Goal: Task Accomplishment & Management: Complete application form

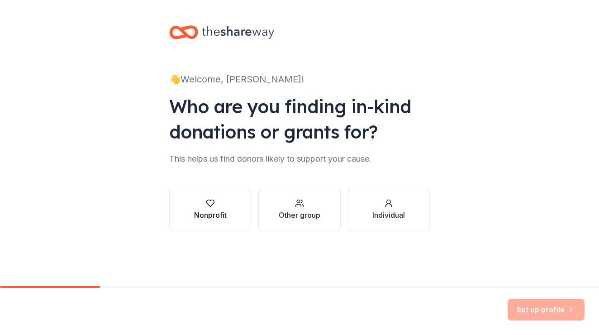
click at [212, 203] on icon "button" at bounding box center [210, 203] width 9 height 9
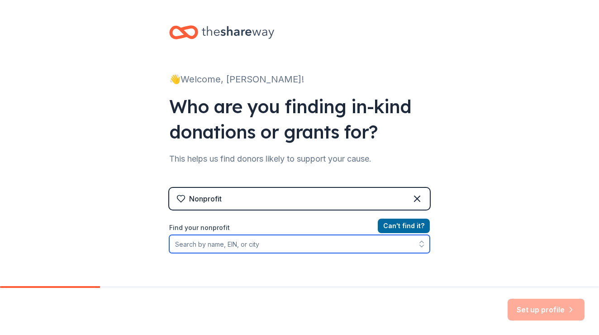
click at [261, 246] on input "Find your nonprofit" at bounding box center [299, 244] width 261 height 18
paste input "[US_EMPLOYER_IDENTIFICATION_NUMBER]"
type input "[US_EMPLOYER_IDENTIFICATION_NUMBER]"
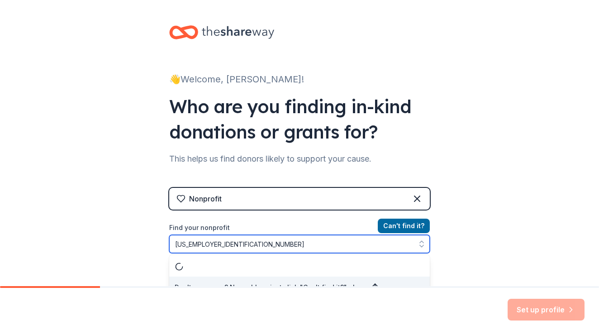
scroll to position [12, 0]
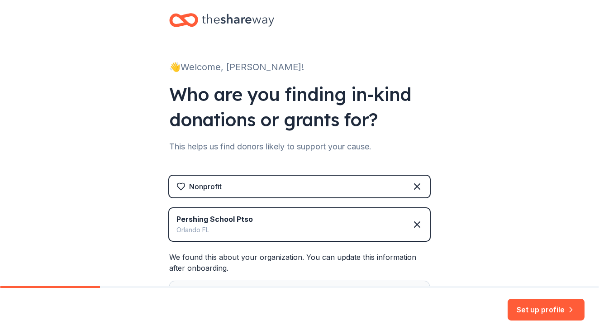
click at [488, 203] on div "👋 Welcome, Jackie! Who are you finding in-kind donations or grants for? This he…" at bounding box center [299, 197] width 599 height 419
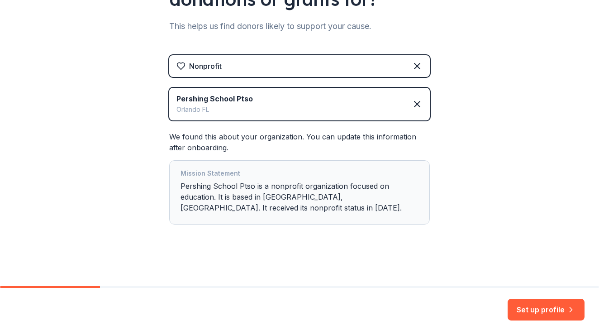
scroll to position [133, 0]
click at [223, 176] on div "Mission Statement" at bounding box center [300, 174] width 238 height 13
click at [521, 306] on button "Set up profile" at bounding box center [546, 310] width 77 height 22
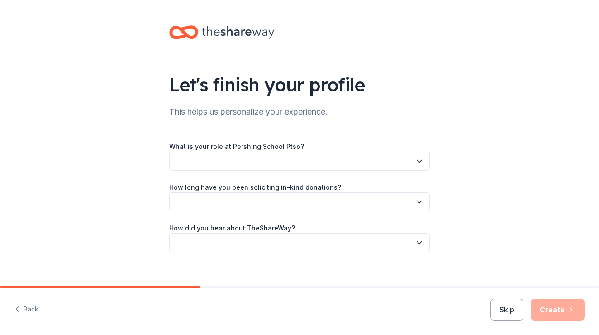
click at [424, 160] on button "button" at bounding box center [299, 161] width 261 height 19
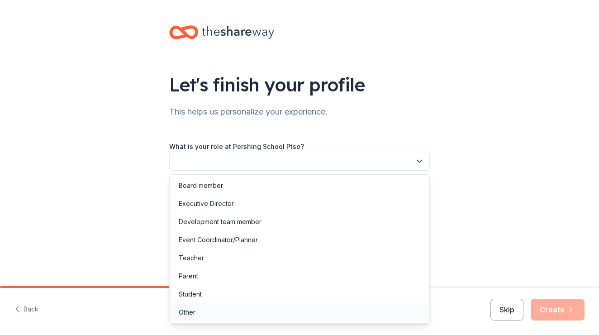
click at [302, 304] on div "Other" at bounding box center [299, 312] width 256 height 18
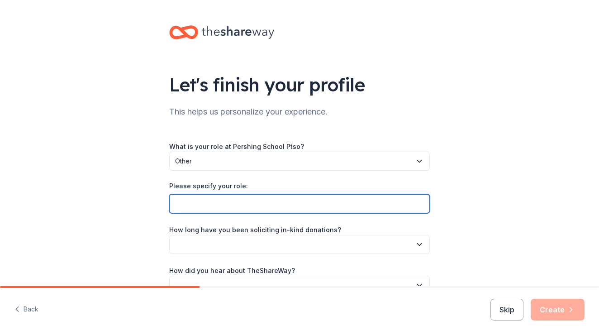
click at [283, 197] on input "Please specify your role:" at bounding box center [299, 203] width 261 height 19
type input "S"
type input "Community Sponsorship and Silent Auction Chair"
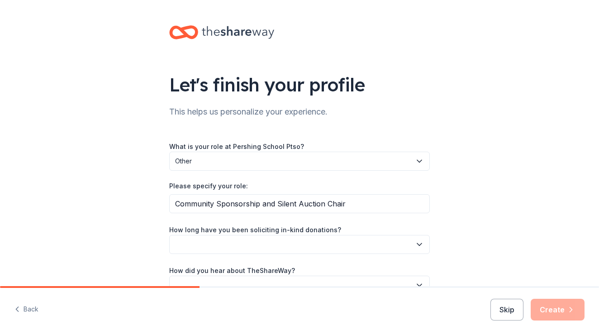
click at [252, 246] on button "button" at bounding box center [299, 244] width 261 height 19
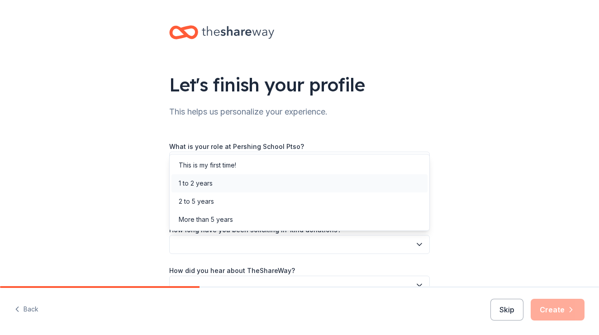
click at [241, 187] on div "1 to 2 years" at bounding box center [299, 183] width 256 height 18
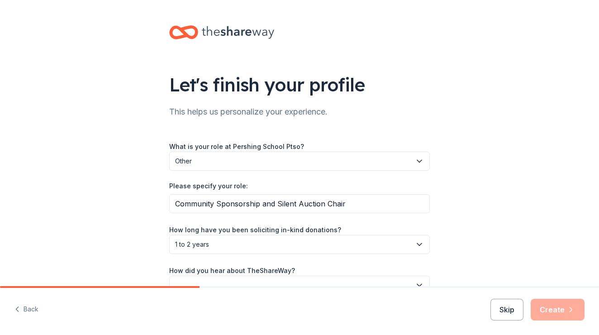
click at [473, 105] on div "Let's finish your profile This helps us personalize your experience. What is yo…" at bounding box center [299, 169] width 599 height 338
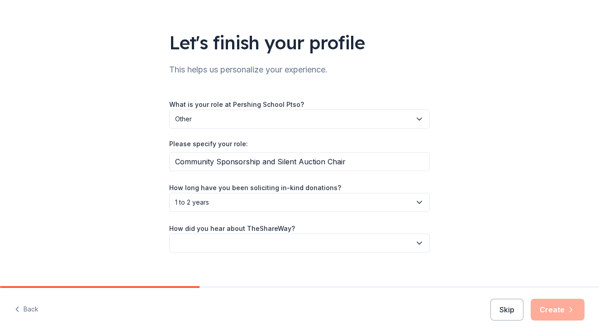
scroll to position [52, 0]
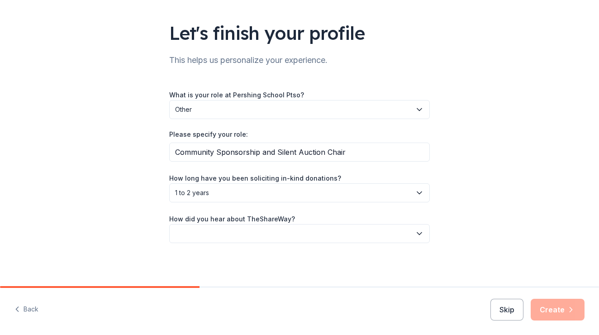
click at [400, 229] on button "button" at bounding box center [299, 233] width 261 height 19
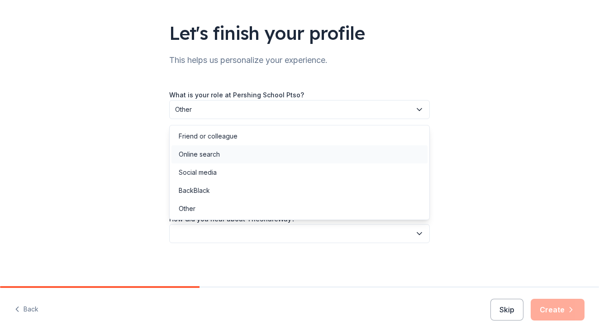
click at [390, 159] on div "Online search" at bounding box center [299, 154] width 256 height 18
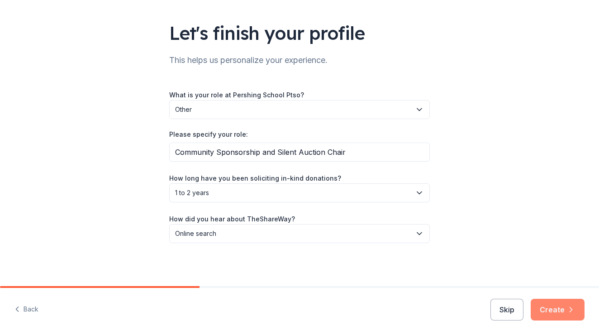
click at [544, 307] on button "Create" at bounding box center [558, 310] width 54 height 22
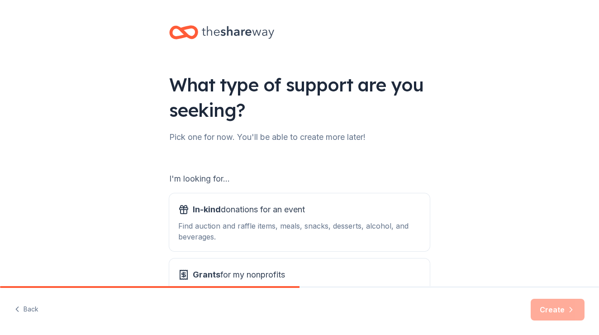
click at [454, 183] on div "What type of support are you seeking? Pick one for now. You'll be able to creat…" at bounding box center [299, 182] width 599 height 365
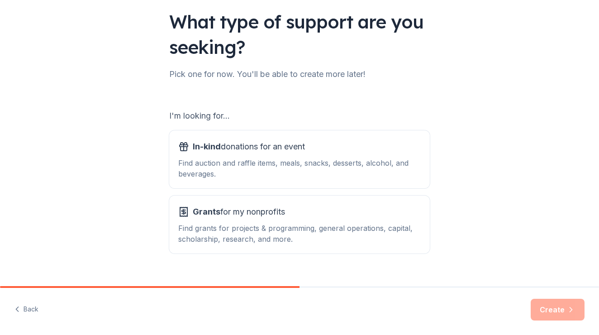
scroll to position [79, 0]
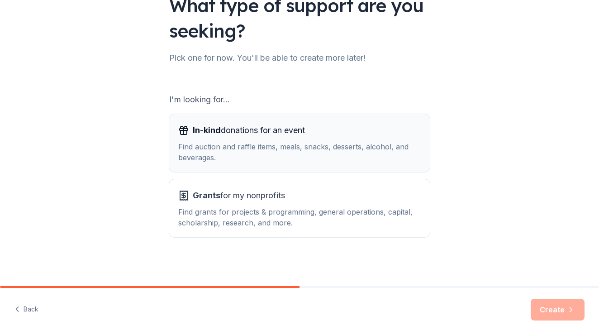
click at [202, 138] on div "In-kind donations for an event Find auction and raffle items, meals, snacks, de…" at bounding box center [299, 143] width 243 height 40
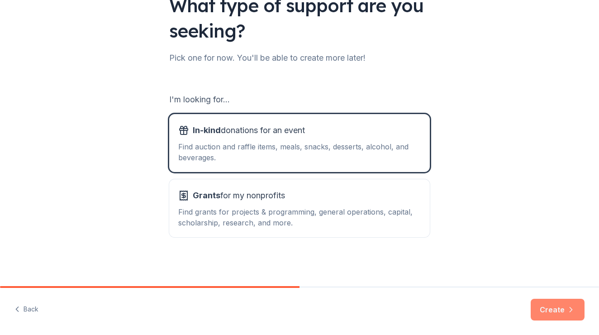
click at [563, 316] on button "Create" at bounding box center [558, 310] width 54 height 22
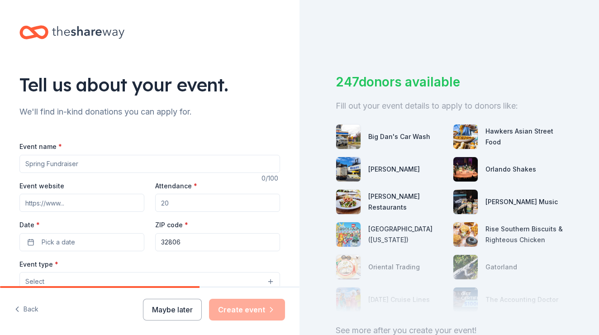
click at [207, 121] on div "Tell us about your event. We'll find in-kind donations you can apply for. Event…" at bounding box center [150, 301] width 290 height 602
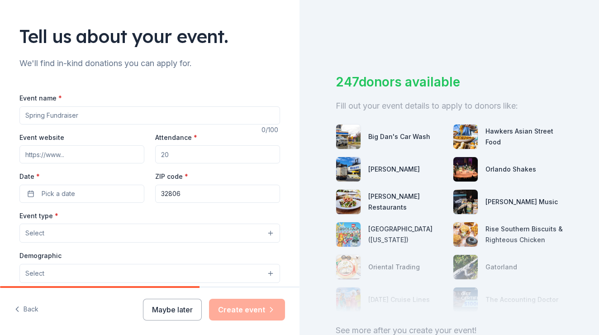
scroll to position [43, 0]
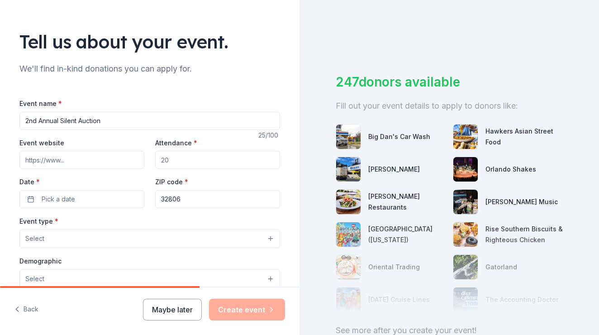
type input "2nd Annual Silent Auction"
click at [174, 161] on input "Attendance *" at bounding box center [217, 160] width 125 height 18
type input "1000"
click at [91, 203] on button "Pick a date" at bounding box center [81, 199] width 125 height 18
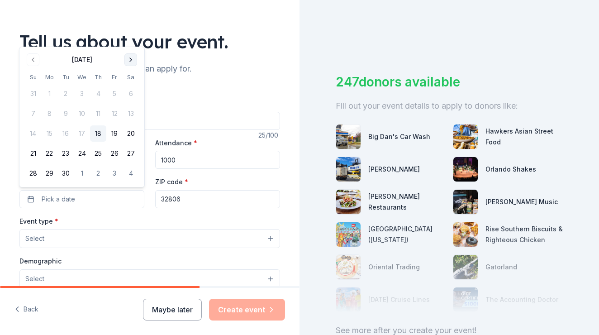
click at [133, 61] on button "Go to next month" at bounding box center [130, 59] width 13 height 13
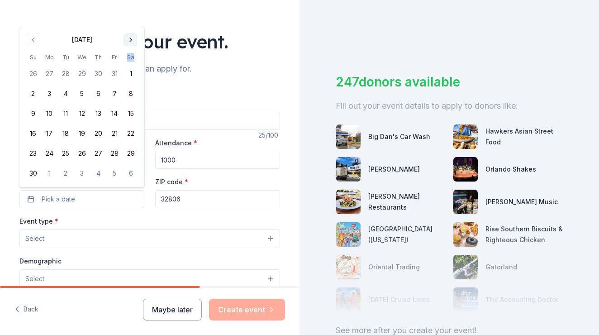
click at [133, 61] on th "Sa" at bounding box center [131, 57] width 16 height 10
click at [133, 37] on button "Go to next month" at bounding box center [130, 39] width 13 height 13
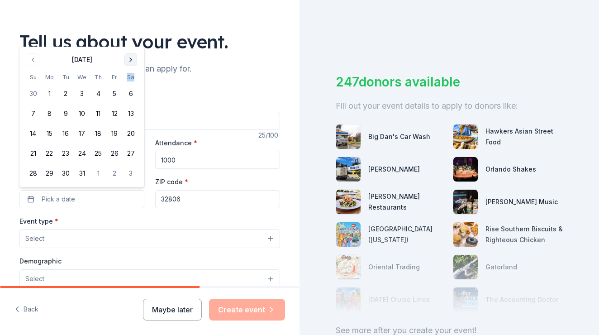
click at [134, 62] on button "Go to next month" at bounding box center [130, 59] width 13 height 13
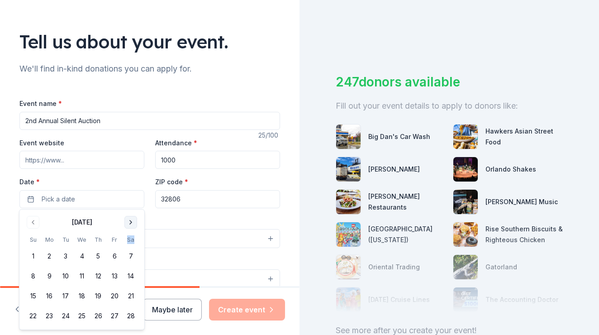
click at [131, 225] on button "Go to next month" at bounding box center [130, 222] width 13 height 13
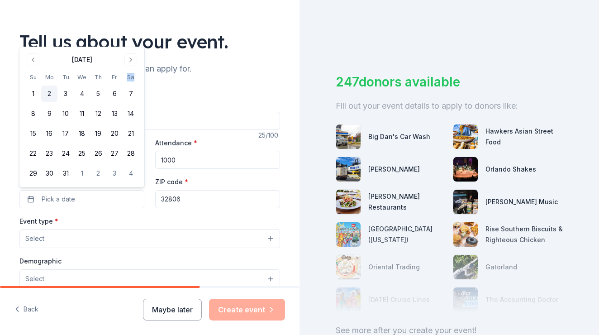
click at [54, 95] on button "2" at bounding box center [49, 94] width 16 height 16
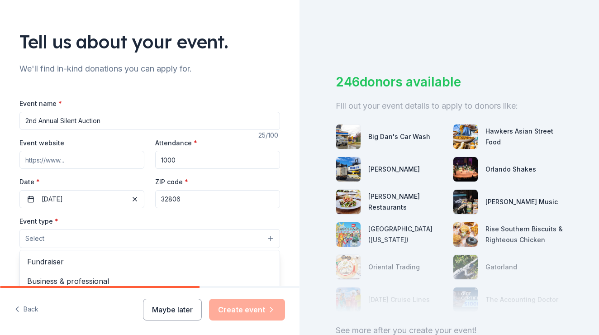
click at [124, 237] on button "Select" at bounding box center [149, 238] width 261 height 19
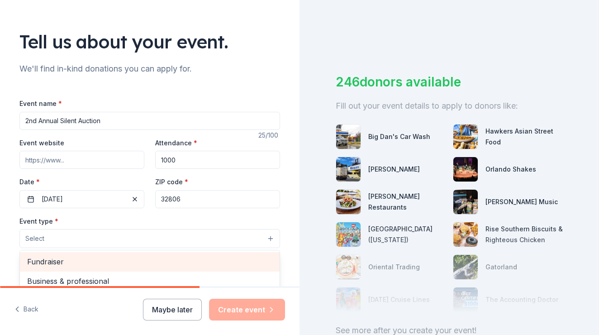
click at [110, 264] on span "Fundraiser" at bounding box center [149, 262] width 245 height 12
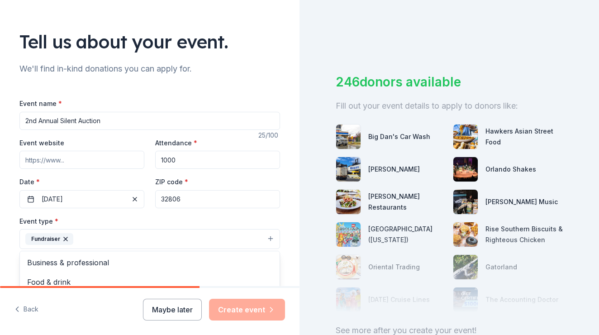
click at [231, 75] on div "Tell us about your event. We'll find in-kind donations you can apply for. Event…" at bounding box center [150, 258] width 290 height 603
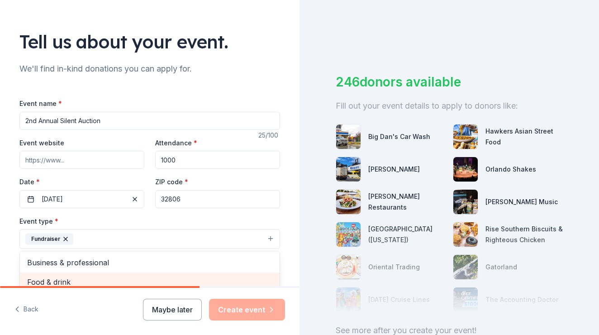
scroll to position [47, 0]
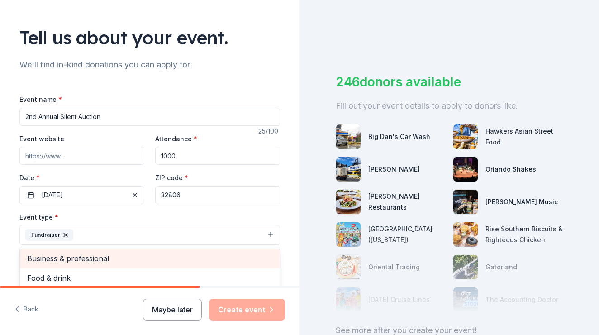
click at [222, 84] on div "Event name * 2nd Annual Silent Auction 25 /100 Event website Attendance * 1000 …" at bounding box center [149, 295] width 261 height 433
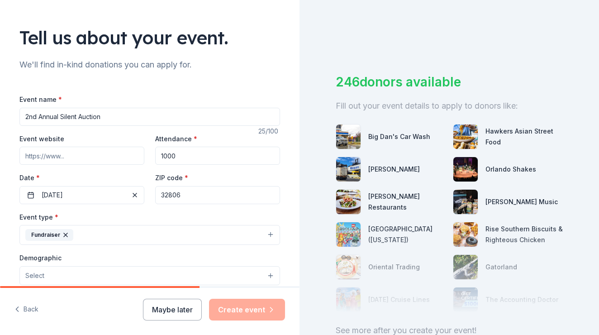
click at [276, 31] on div "Tell us about your event." at bounding box center [149, 37] width 261 height 25
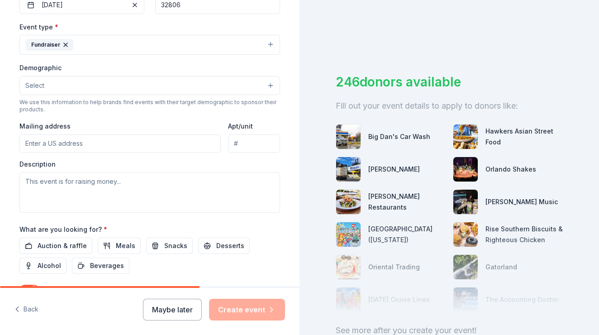
scroll to position [239, 0]
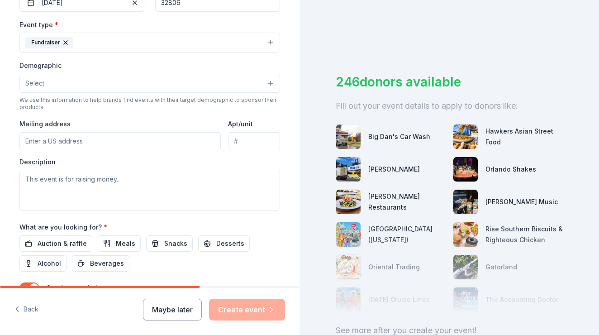
click at [130, 85] on button "Select" at bounding box center [149, 83] width 261 height 19
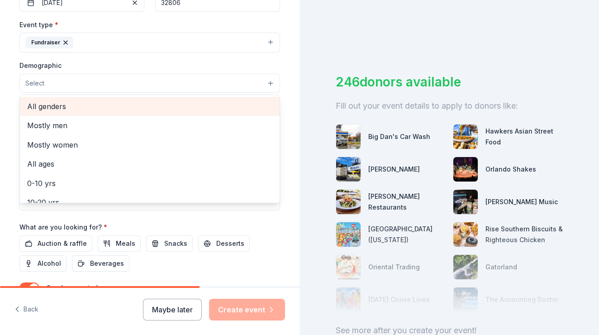
click at [122, 102] on span "All genders" at bounding box center [149, 106] width 245 height 12
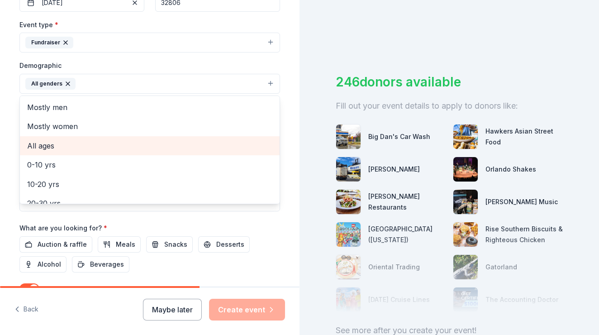
click at [100, 150] on div "All ages" at bounding box center [150, 145] width 260 height 19
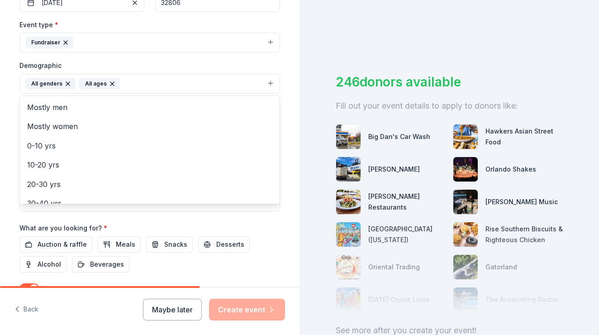
click at [258, 62] on div "Demographic All genders All ages Mostly men Mostly women 0-10 yrs 10-20 yrs 20-…" at bounding box center [149, 77] width 261 height 34
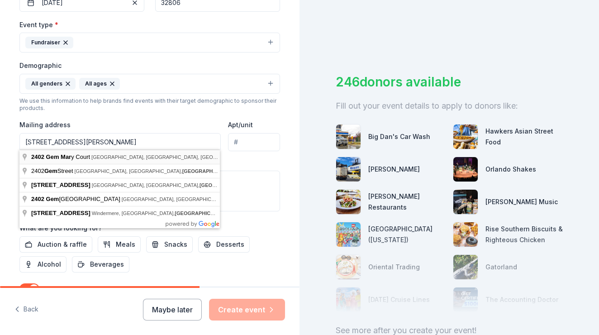
type input "2402 Gem Mary Court, Orlando, FL, 32806"
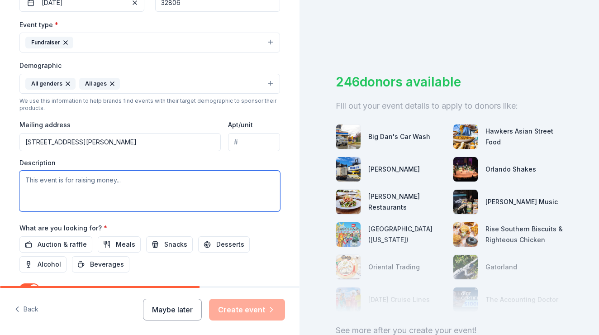
click at [163, 179] on textarea at bounding box center [149, 191] width 261 height 41
click at [132, 181] on textarea at bounding box center [149, 191] width 261 height 41
paste textarea "At Pershing School, our Parent Teacher Student Organization (PTSO) is working h…"
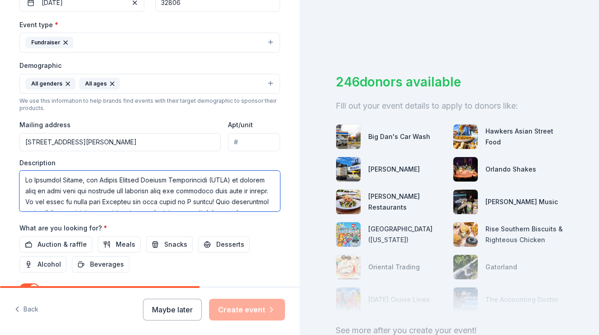
scroll to position [402, 0]
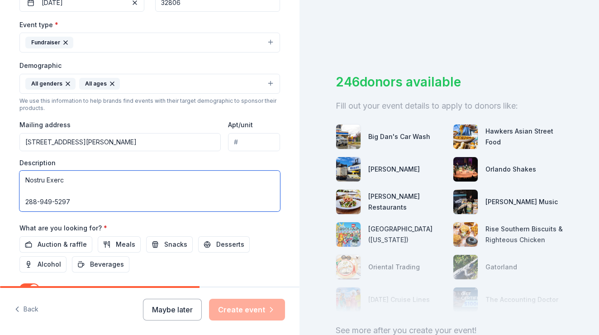
click at [204, 196] on textarea at bounding box center [149, 191] width 261 height 41
drag, startPoint x: 78, startPoint y: 189, endPoint x: 3, endPoint y: 191, distance: 75.2
click at [3, 191] on div "Tell us about your event. We'll find in-kind donations you can apply for. Event…" at bounding box center [150, 63] width 300 height 604
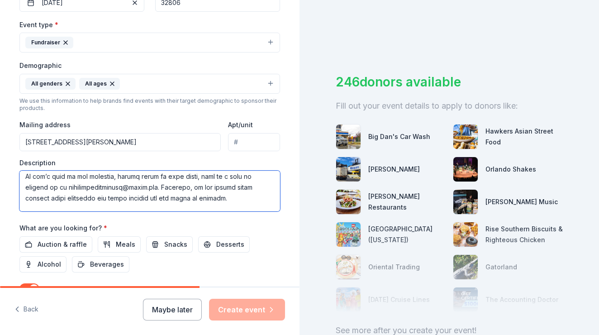
scroll to position [337, 0]
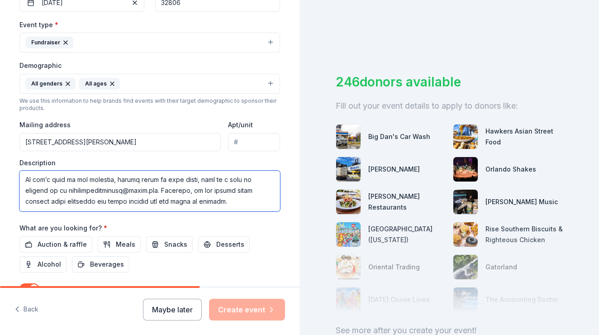
drag, startPoint x: 90, startPoint y: 199, endPoint x: 23, endPoint y: 199, distance: 66.5
click at [23, 199] on textarea at bounding box center [149, 191] width 261 height 41
click at [144, 193] on textarea at bounding box center [149, 191] width 261 height 41
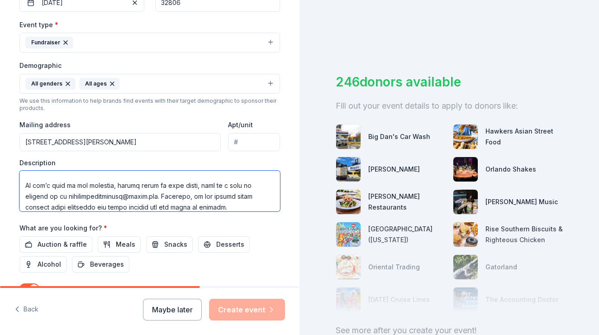
scroll to position [328, 0]
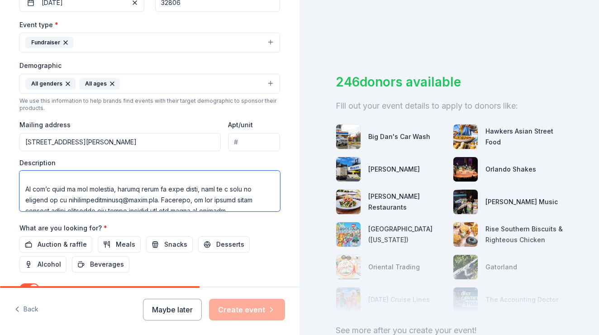
drag, startPoint x: 167, startPoint y: 177, endPoint x: 153, endPoint y: 177, distance: 13.6
click at [153, 177] on textarea at bounding box center [149, 191] width 261 height 41
click at [68, 187] on textarea at bounding box center [149, 191] width 261 height 41
drag, startPoint x: 266, startPoint y: 189, endPoint x: 120, endPoint y: 189, distance: 146.6
click at [120, 189] on textarea at bounding box center [149, 191] width 261 height 41
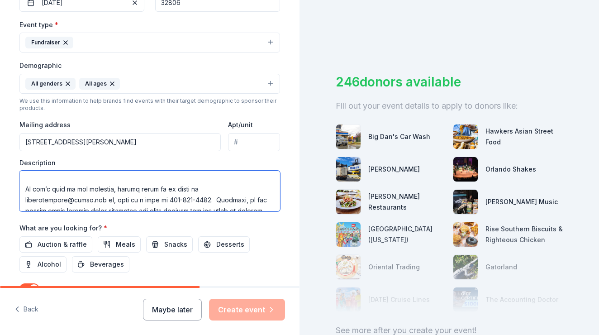
click at [144, 181] on textarea at bounding box center [149, 191] width 261 height 41
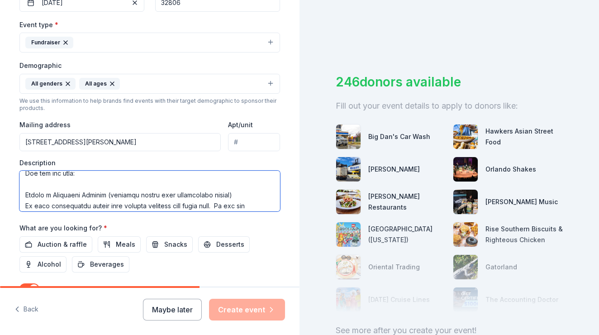
scroll to position [184, 0]
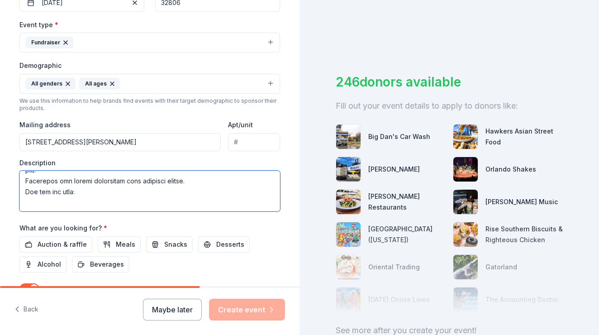
drag, startPoint x: 100, startPoint y: 195, endPoint x: -3, endPoint y: 198, distance: 103.2
click at [0, 198] on html "Tell us about your event. We'll find in-kind donations you can apply for. Event…" at bounding box center [299, 167] width 599 height 335
click at [112, 197] on textarea at bounding box center [149, 191] width 261 height 41
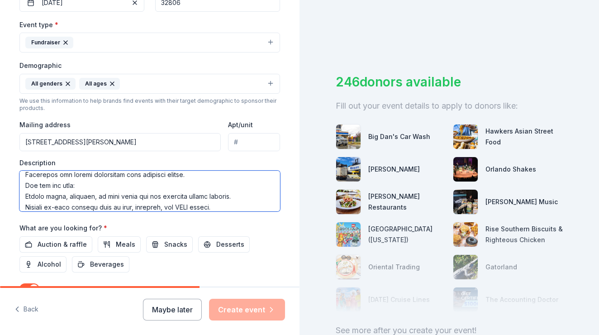
scroll to position [215, 0]
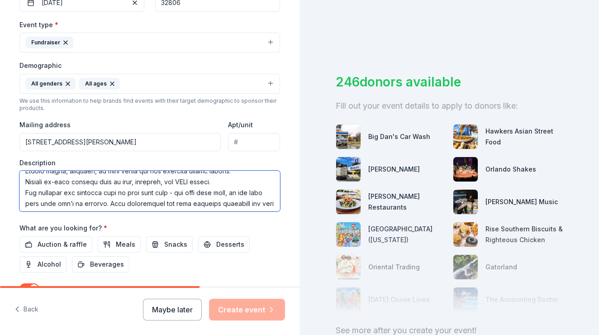
click at [25, 181] on textarea at bounding box center [149, 191] width 261 height 41
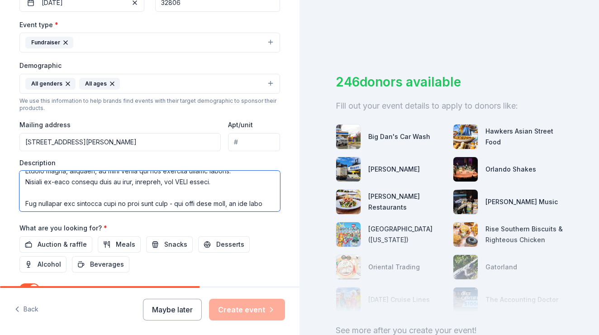
click at [105, 192] on textarea at bounding box center [149, 191] width 261 height 41
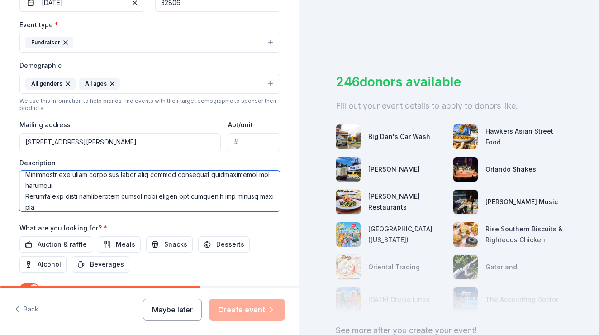
scroll to position [172, 0]
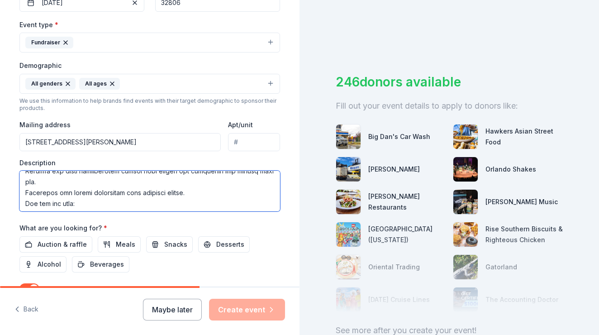
click at [24, 191] on textarea at bounding box center [149, 191] width 261 height 41
click at [78, 195] on textarea at bounding box center [149, 191] width 261 height 41
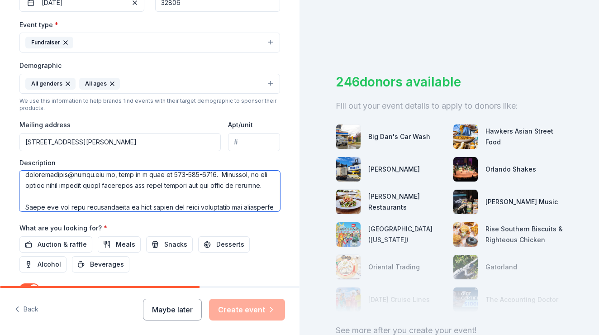
scroll to position [335, 0]
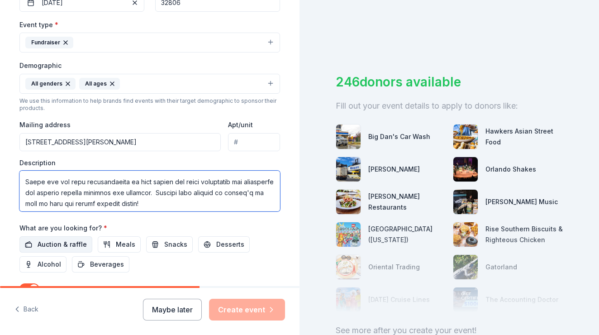
type textarea "At Pershing School, our Parent Teacher Student Organization (PTSO) is working h…"
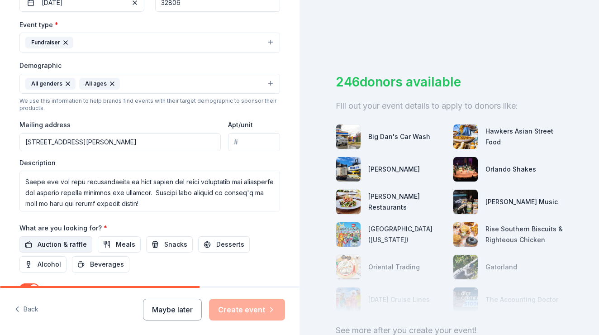
click at [52, 242] on span "Auction & raffle" at bounding box center [62, 244] width 49 height 11
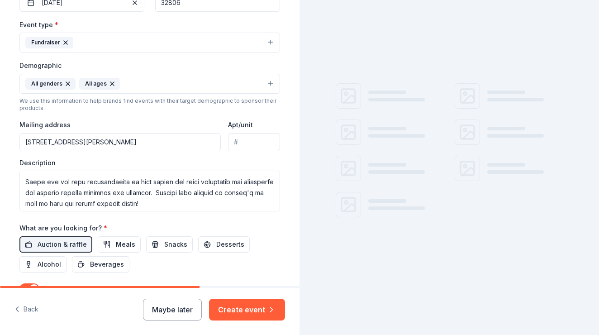
click at [232, 274] on div "Event name * 2nd Annual Silent Auction 25 /100 Event website Attendance * 1000 …" at bounding box center [149, 111] width 261 height 420
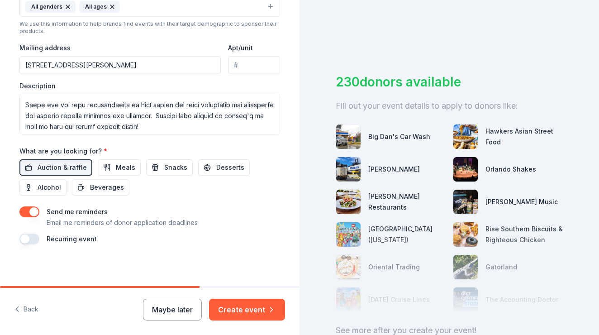
scroll to position [318, 0]
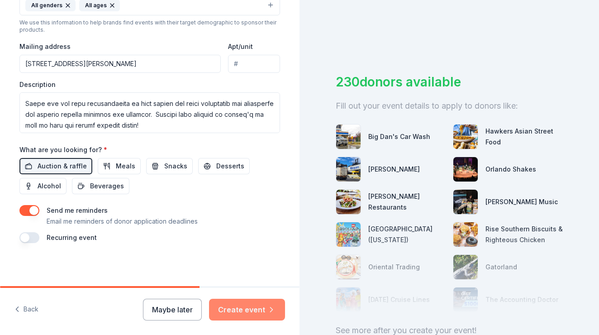
click at [257, 306] on button "Create event" at bounding box center [247, 310] width 76 height 22
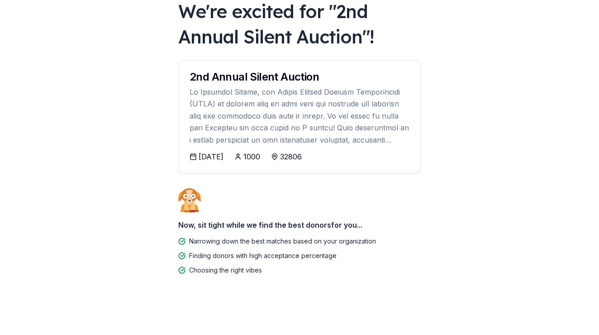
scroll to position [58, 0]
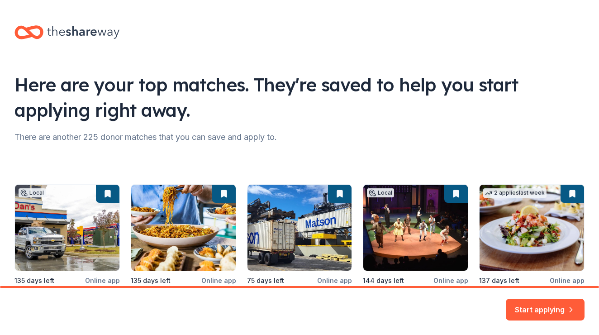
click at [463, 59] on div "Here are your top matches. They're saved to help you start applying right away.…" at bounding box center [299, 190] width 599 height 381
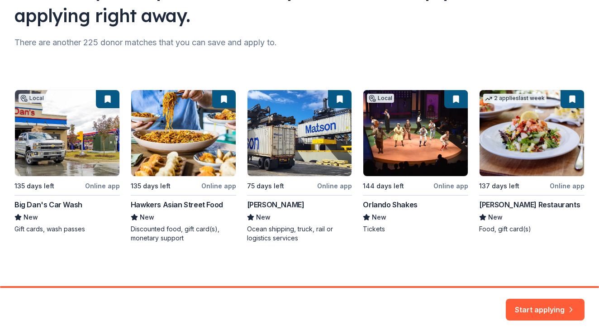
scroll to position [95, 0]
click at [538, 302] on button "Start applying" at bounding box center [545, 304] width 79 height 22
click at [95, 144] on div "Local 135 days left Online app Big Dan's Car Wash New Gift cards, wash passes 1…" at bounding box center [299, 166] width 570 height 153
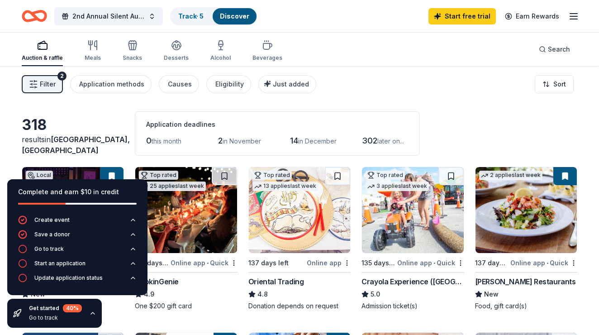
click at [447, 80] on div "Filter 2 Application methods Causes Eligibility Just added Sort" at bounding box center [299, 84] width 599 height 36
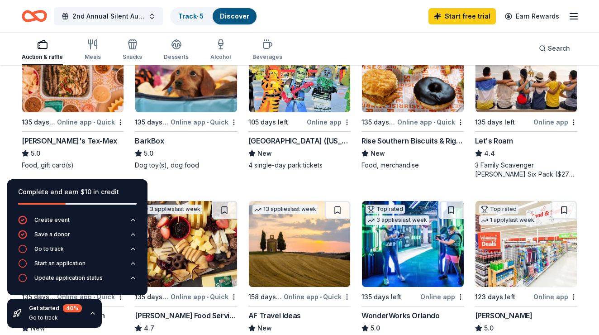
scroll to position [481, 0]
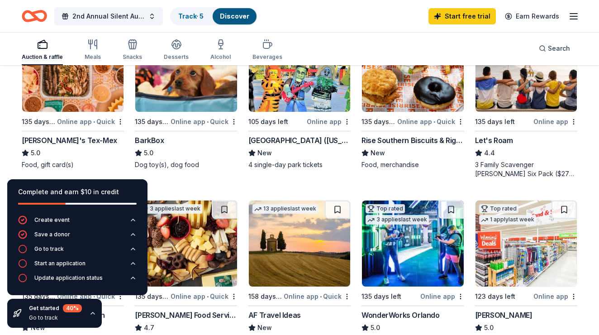
click at [93, 314] on icon "button" at bounding box center [92, 312] width 7 height 7
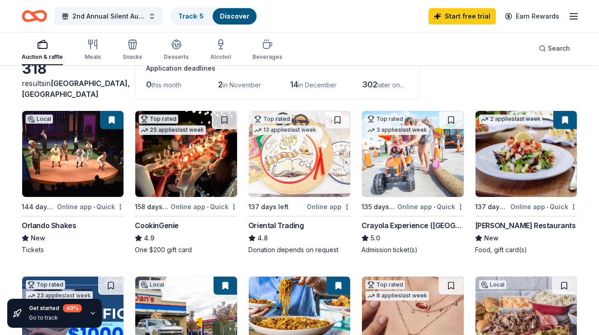
scroll to position [52, 0]
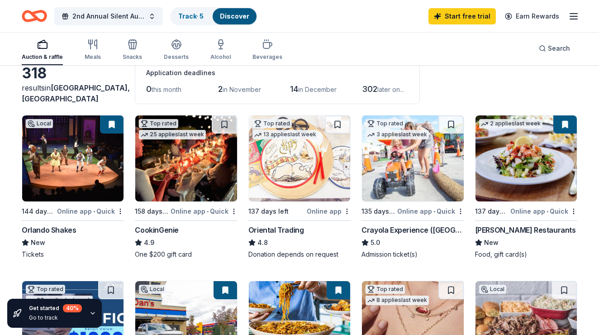
click at [66, 175] on img at bounding box center [72, 158] width 101 height 86
click at [61, 214] on div "Online app • Quick" at bounding box center [90, 210] width 67 height 11
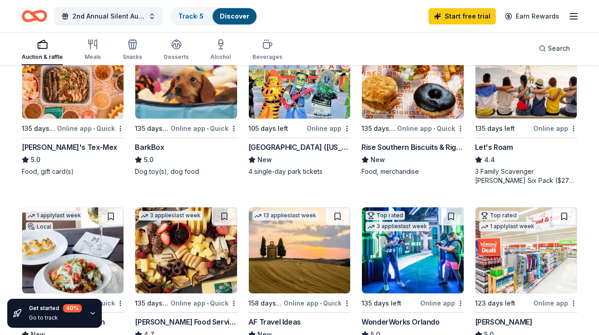
scroll to position [477, 0]
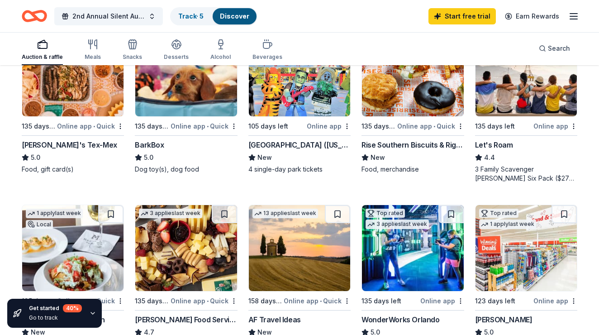
click at [299, 143] on div "LEGOLAND Resort (Florida)" at bounding box center [299, 144] width 102 height 11
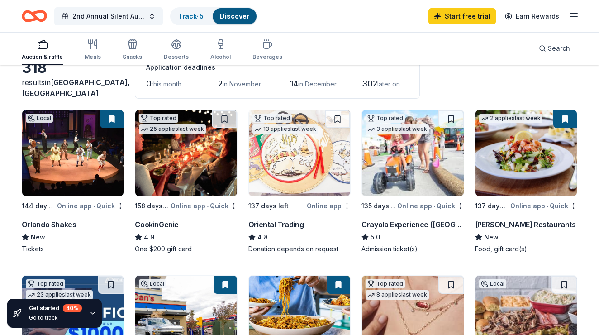
scroll to position [66, 0]
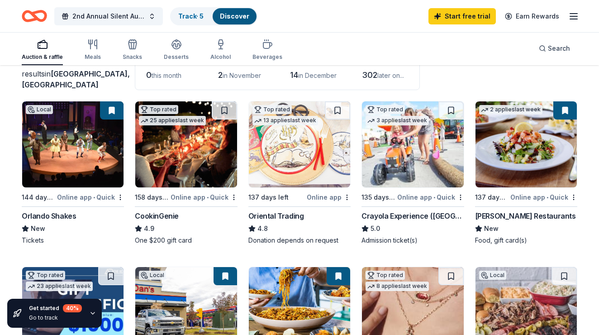
click at [175, 214] on div "CookinGenie" at bounding box center [157, 215] width 44 height 11
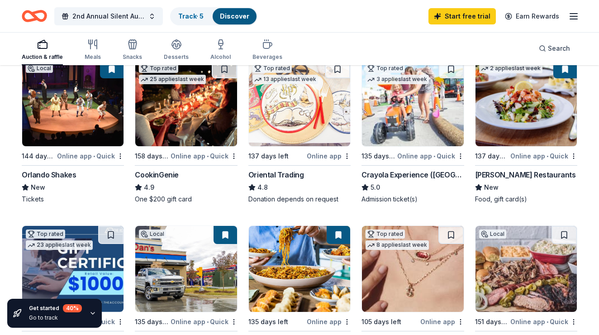
scroll to position [108, 0]
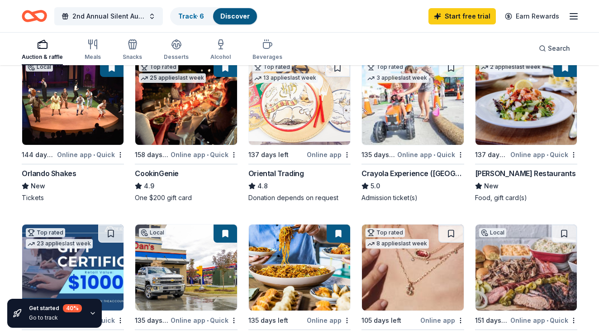
click at [329, 157] on div "Online app" at bounding box center [329, 154] width 44 height 11
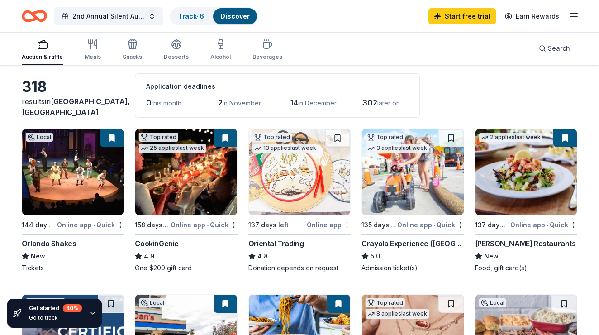
scroll to position [37, 0]
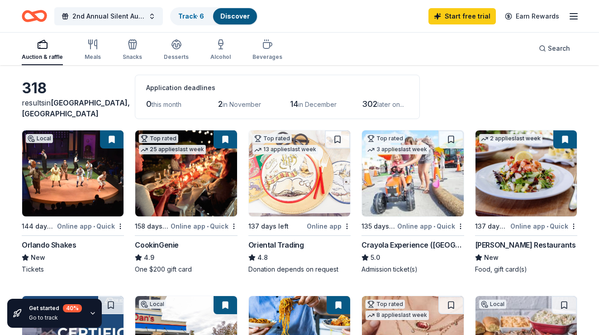
click at [556, 245] on div "Cameron Mitchell Restaurants" at bounding box center [525, 244] width 101 height 11
click at [542, 188] on img at bounding box center [526, 173] width 101 height 86
click at [469, 102] on div "318 results in Orlando, FL Application deadlines 0 this month 2 in November 14 …" at bounding box center [300, 97] width 556 height 44
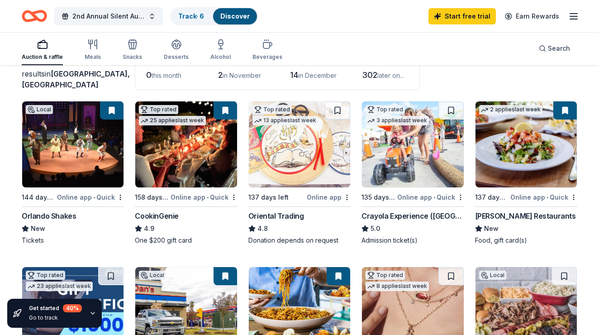
scroll to position [61, 0]
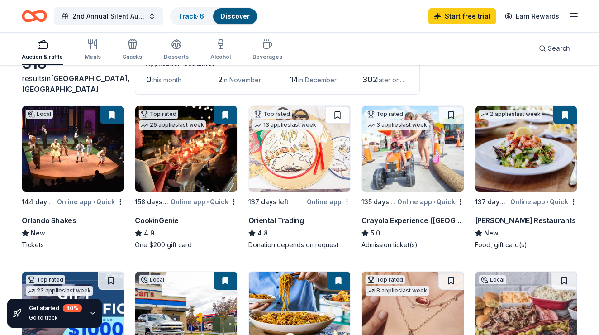
click at [342, 116] on button at bounding box center [337, 115] width 25 height 18
click at [187, 21] on div "Track · 7" at bounding box center [191, 16] width 40 height 16
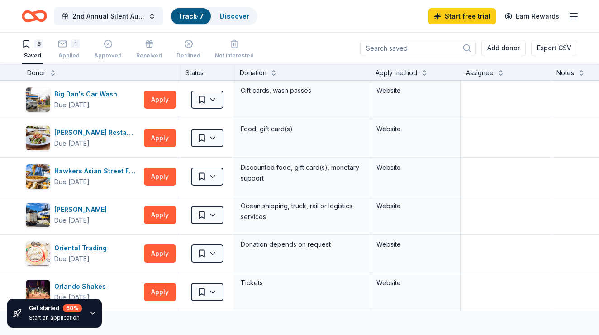
scroll to position [0, 0]
click at [434, 68] on div "Apply method" at bounding box center [416, 72] width 80 height 11
click at [423, 71] on button at bounding box center [424, 71] width 7 height 9
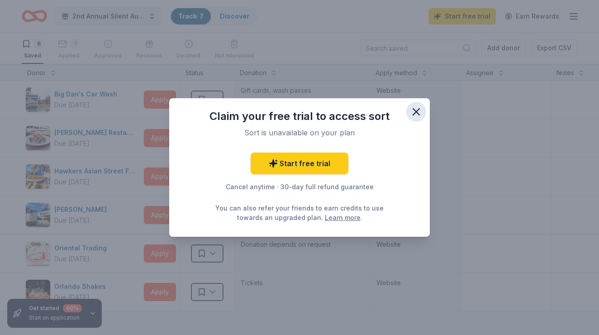
click at [414, 114] on icon "button" at bounding box center [416, 112] width 6 height 6
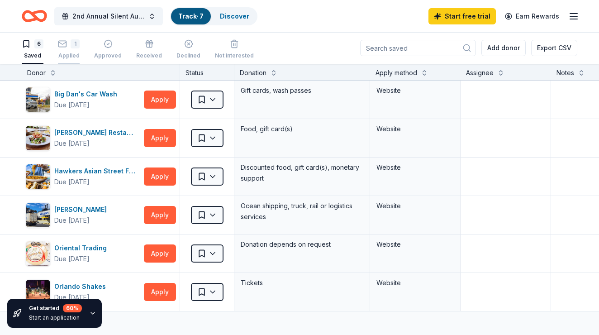
click at [64, 49] on div "1 Applied" at bounding box center [69, 49] width 22 height 20
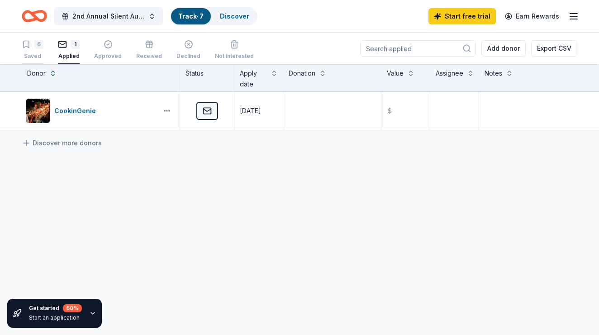
click at [37, 43] on div "6" at bounding box center [38, 44] width 9 height 9
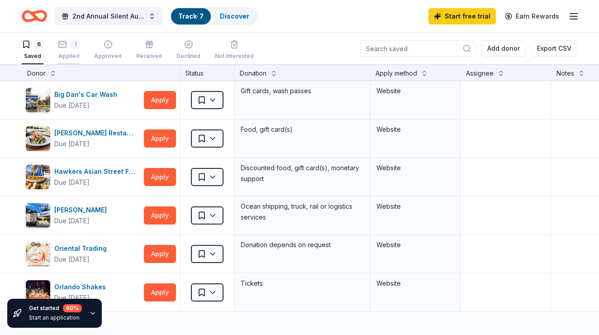
click at [68, 47] on div "1" at bounding box center [69, 44] width 22 height 9
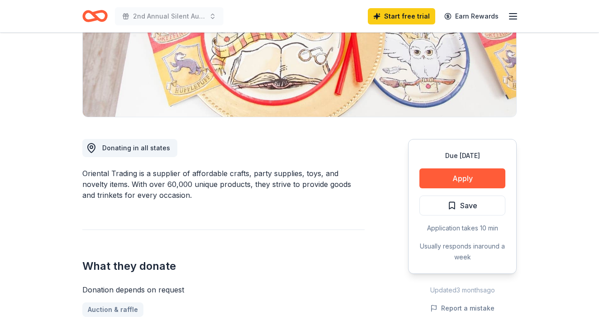
scroll to position [193, 0]
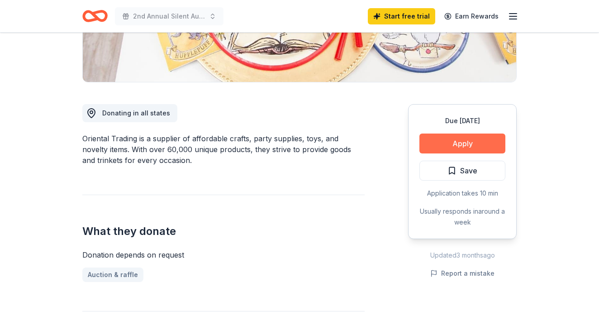
click at [471, 147] on button "Apply" at bounding box center [462, 143] width 86 height 20
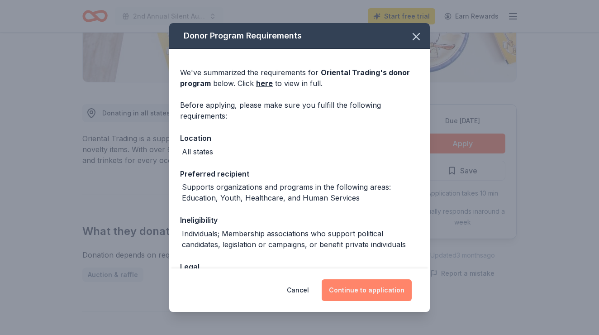
click at [383, 280] on button "Continue to application" at bounding box center [367, 290] width 90 height 22
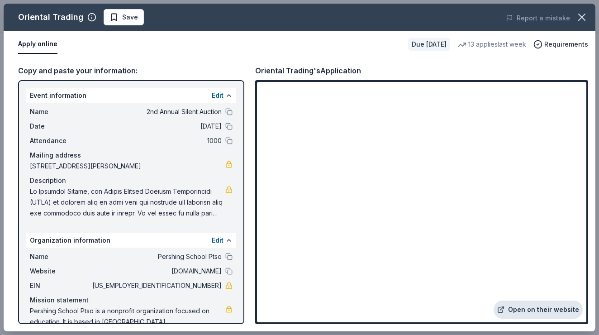
click at [564, 306] on link "Open on their website" at bounding box center [538, 309] width 89 height 18
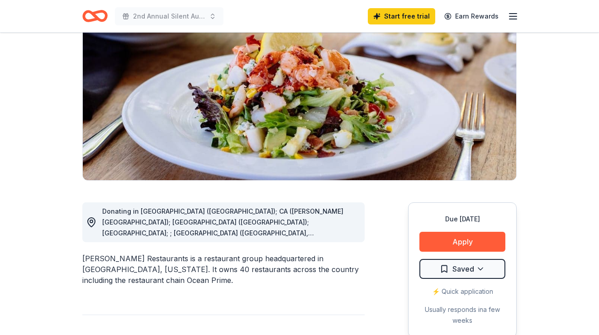
scroll to position [97, 0]
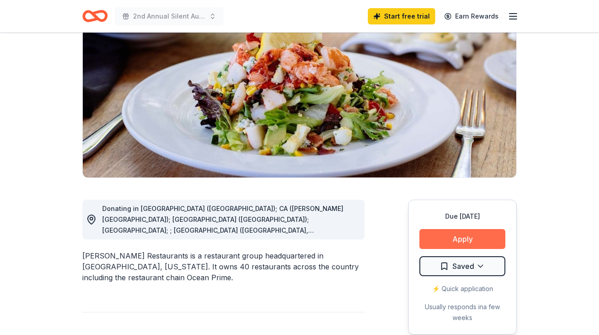
click at [477, 236] on button "Apply" at bounding box center [462, 239] width 86 height 20
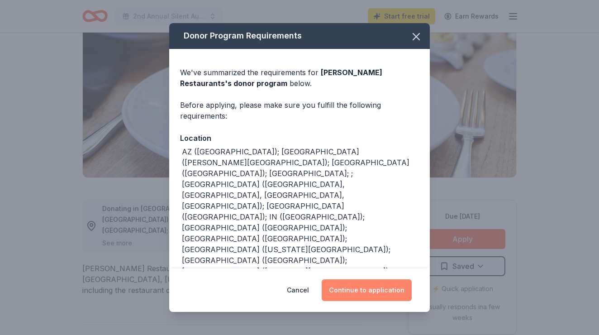
click at [381, 295] on button "Continue to application" at bounding box center [367, 290] width 90 height 22
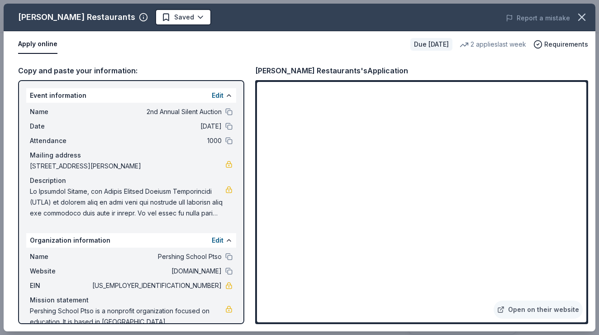
click at [465, 70] on div "Cameron Mitchell Restaurants's Application" at bounding box center [421, 71] width 333 height 12
click at [518, 71] on div "Cameron Mitchell Restaurants's Application" at bounding box center [421, 71] width 333 height 12
click at [493, 67] on div "Cameron Mitchell Restaurants's Application" at bounding box center [421, 71] width 333 height 12
click at [471, 62] on div "Copy and paste your information: Event information Edit Name 2nd Annual Silent …" at bounding box center [300, 194] width 592 height 274
click at [595, 93] on div "Copy and paste your information: Event information Edit Name 2nd Annual Silent …" at bounding box center [300, 194] width 592 height 274
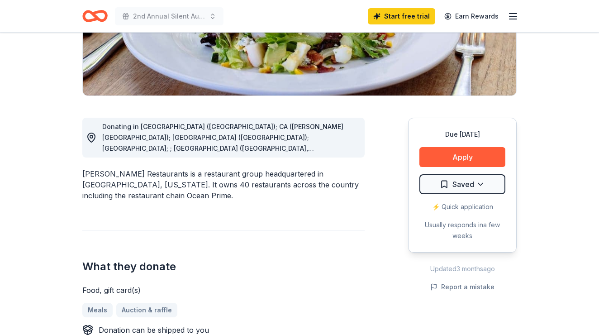
scroll to position [180, 0]
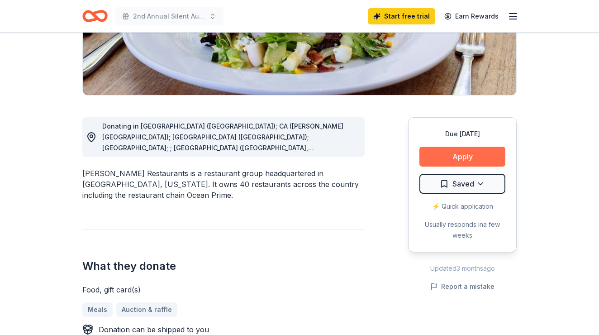
click at [463, 162] on button "Apply" at bounding box center [462, 157] width 86 height 20
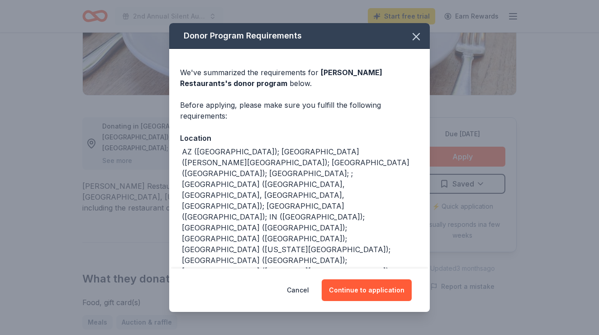
click at [365, 278] on div "Cancel Continue to application" at bounding box center [299, 289] width 261 height 43
click at [365, 287] on button "Continue to application" at bounding box center [367, 290] width 90 height 22
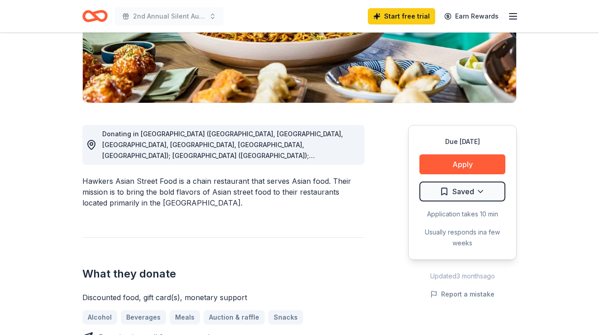
scroll to position [190, 0]
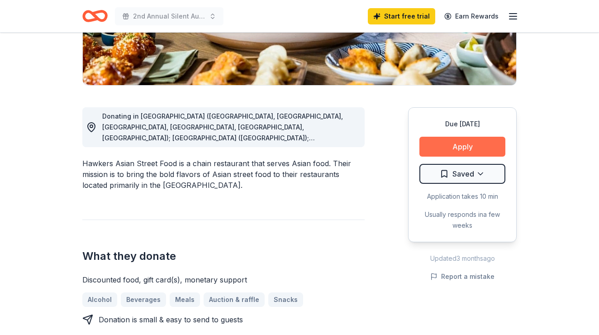
click at [491, 152] on button "Apply" at bounding box center [462, 147] width 86 height 20
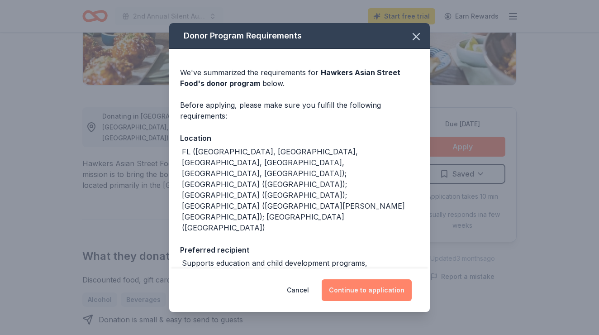
click at [377, 283] on button "Continue to application" at bounding box center [367, 290] width 90 height 22
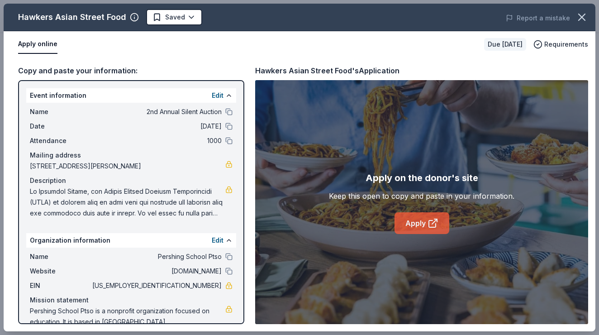
click at [437, 220] on icon at bounding box center [435, 220] width 3 height 3
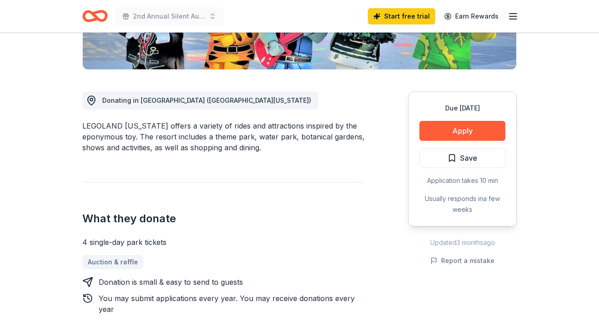
scroll to position [210, 0]
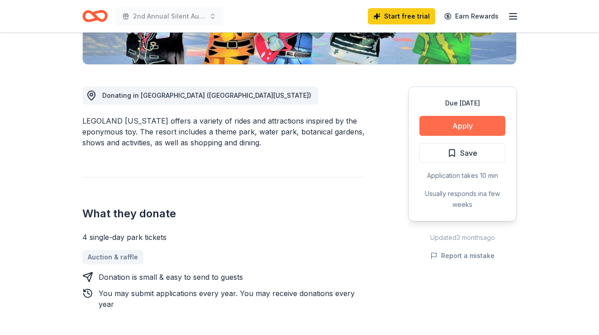
click at [487, 124] on button "Apply" at bounding box center [462, 126] width 86 height 20
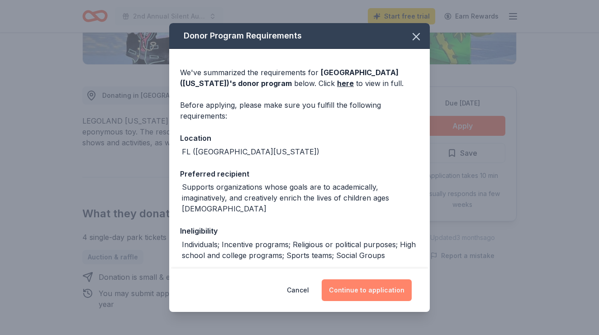
click at [393, 295] on button "Continue to application" at bounding box center [367, 290] width 90 height 22
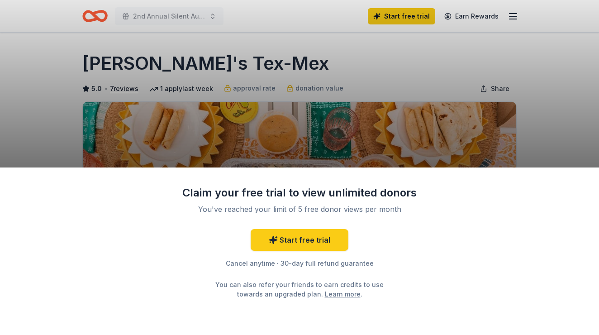
click at [537, 134] on div "Claim your free trial to view unlimited donors You've reached your limit of 5 f…" at bounding box center [299, 167] width 599 height 335
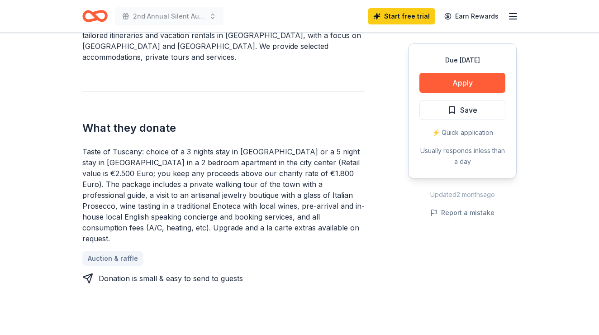
scroll to position [305, 0]
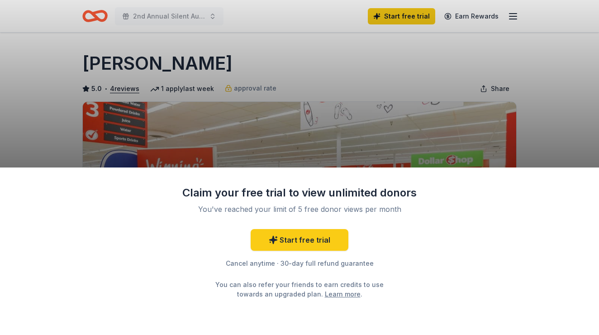
click at [598, 109] on div "Claim your free trial to view unlimited donors You've reached your limit of 5 f…" at bounding box center [299, 167] width 599 height 335
click at [539, 159] on div "Claim your free trial to view unlimited donors You've reached your limit of 5 f…" at bounding box center [299, 167] width 599 height 335
click at [326, 293] on link "Learn more" at bounding box center [343, 294] width 36 height 10
click at [219, 60] on div "Claim your free trial to view unlimited donors You've reached your limit of 5 f…" at bounding box center [299, 167] width 599 height 335
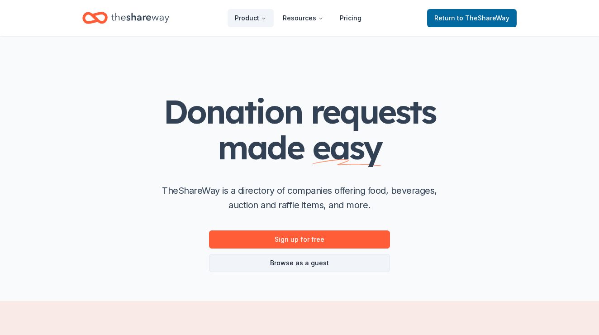
click at [323, 260] on link "Browse as a guest" at bounding box center [299, 263] width 181 height 18
click at [322, 261] on link "Browse as a guest" at bounding box center [299, 263] width 181 height 18
click at [320, 268] on link "Browse as a guest" at bounding box center [299, 263] width 181 height 18
click at [322, 266] on link "Browse as a guest" at bounding box center [299, 263] width 181 height 18
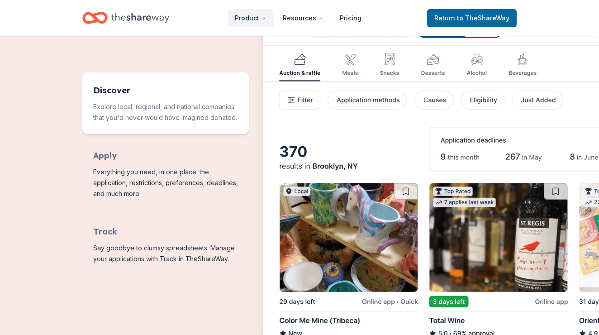
scroll to position [433, 0]
